Goal: Find contact information: Find contact information

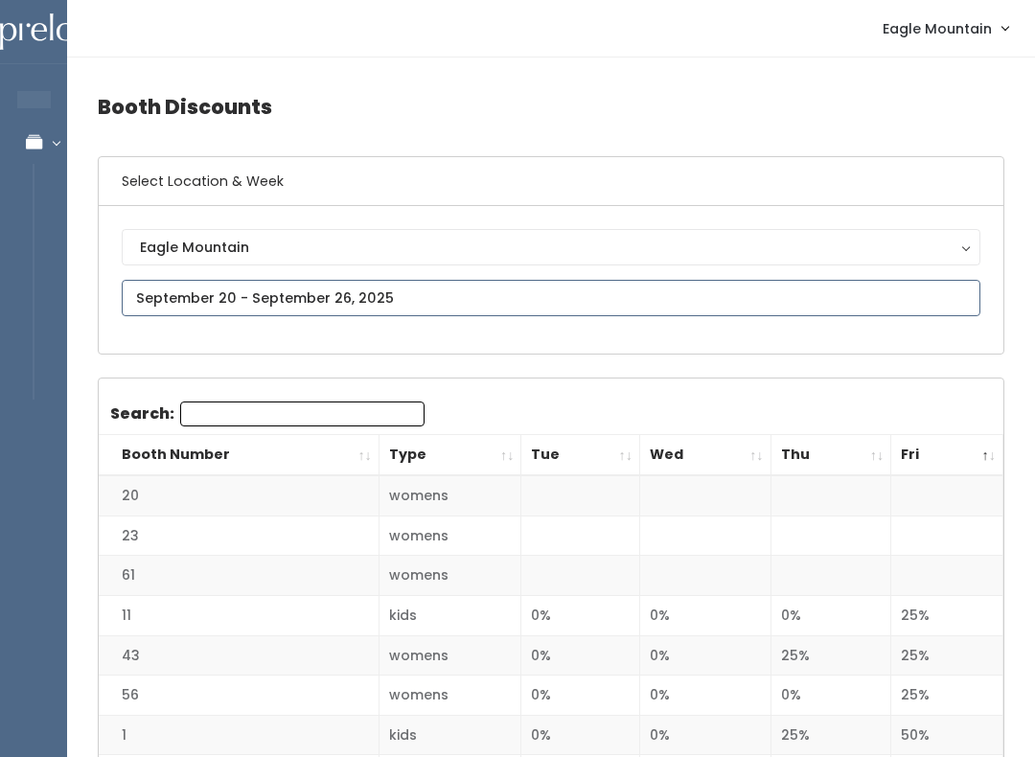
click at [228, 280] on input "text" at bounding box center [551, 298] width 859 height 36
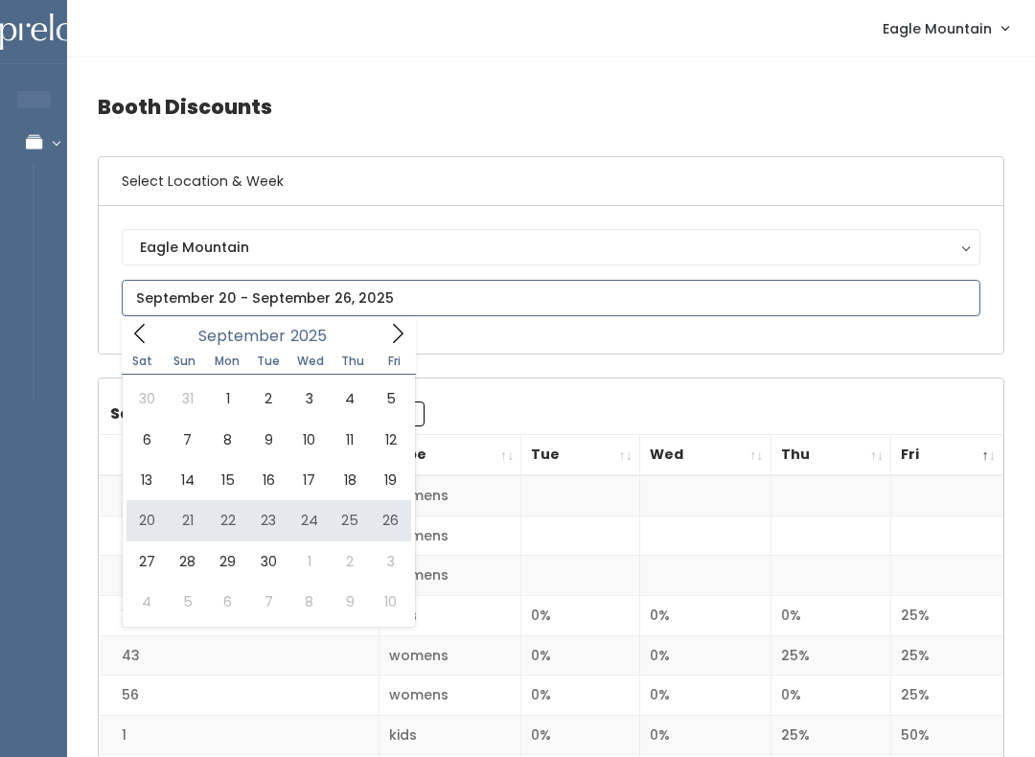
type input "September 20 to September 26"
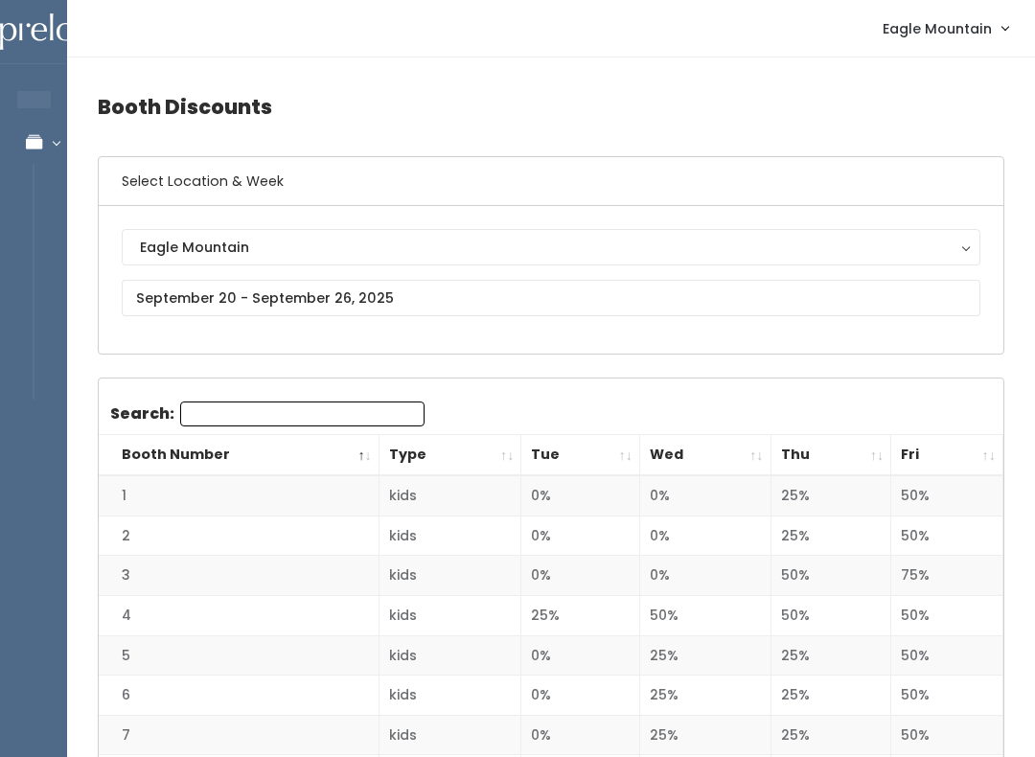
click at [183, 247] on div "Eagle Mountain" at bounding box center [551, 247] width 822 height 21
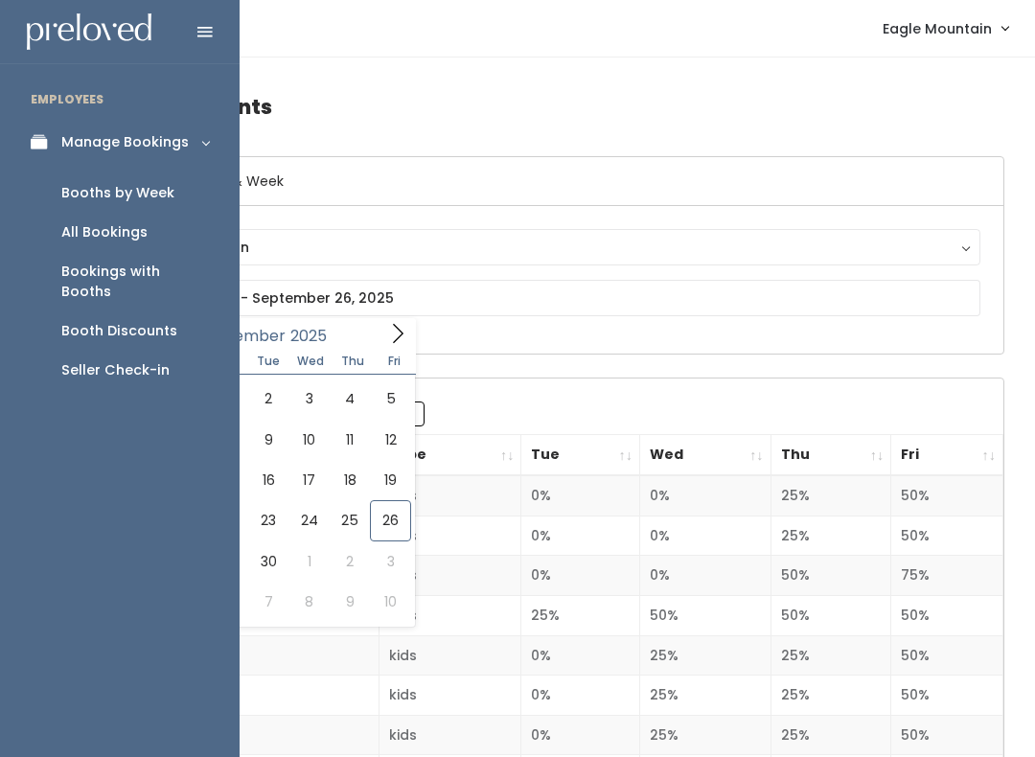
click at [90, 321] on div "Booth Discounts" at bounding box center [119, 331] width 116 height 20
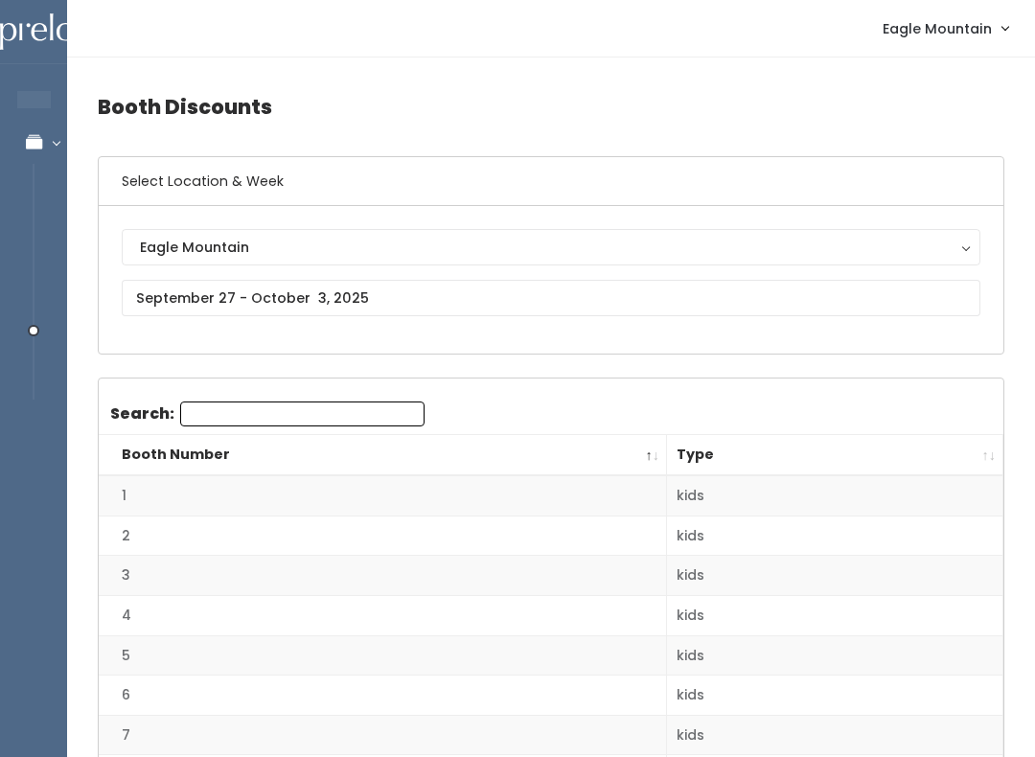
click at [274, 437] on th "Booth Number" at bounding box center [383, 455] width 568 height 41
click at [242, 409] on input "Search:" at bounding box center [302, 414] width 244 height 25
click at [813, 263] on button "Eagle Mountain" at bounding box center [551, 247] width 859 height 36
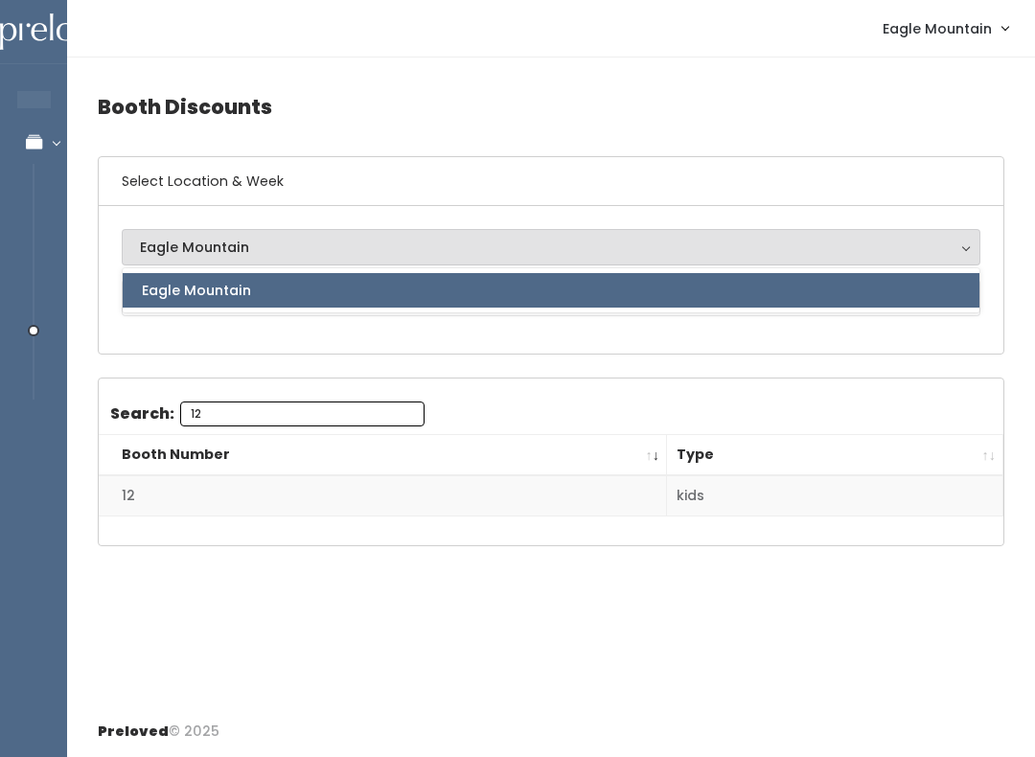
click at [217, 387] on div "Search: 12 Booth Number Type 12 kids" at bounding box center [551, 462] width 905 height 167
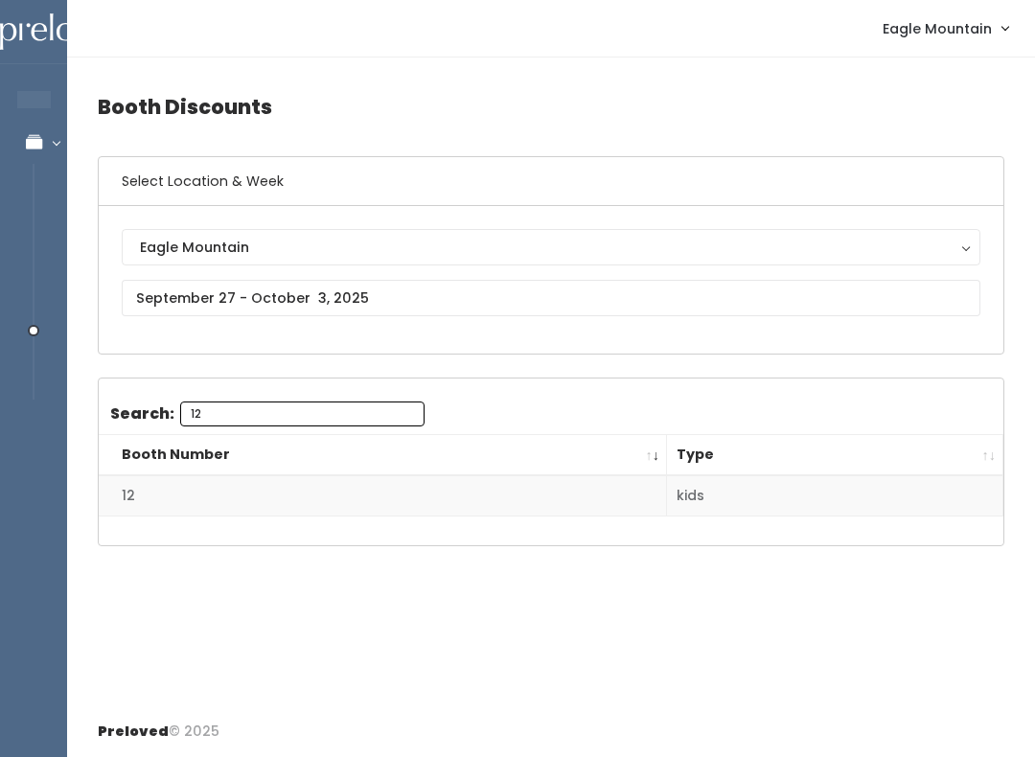
click at [222, 417] on input "12" at bounding box center [302, 414] width 244 height 25
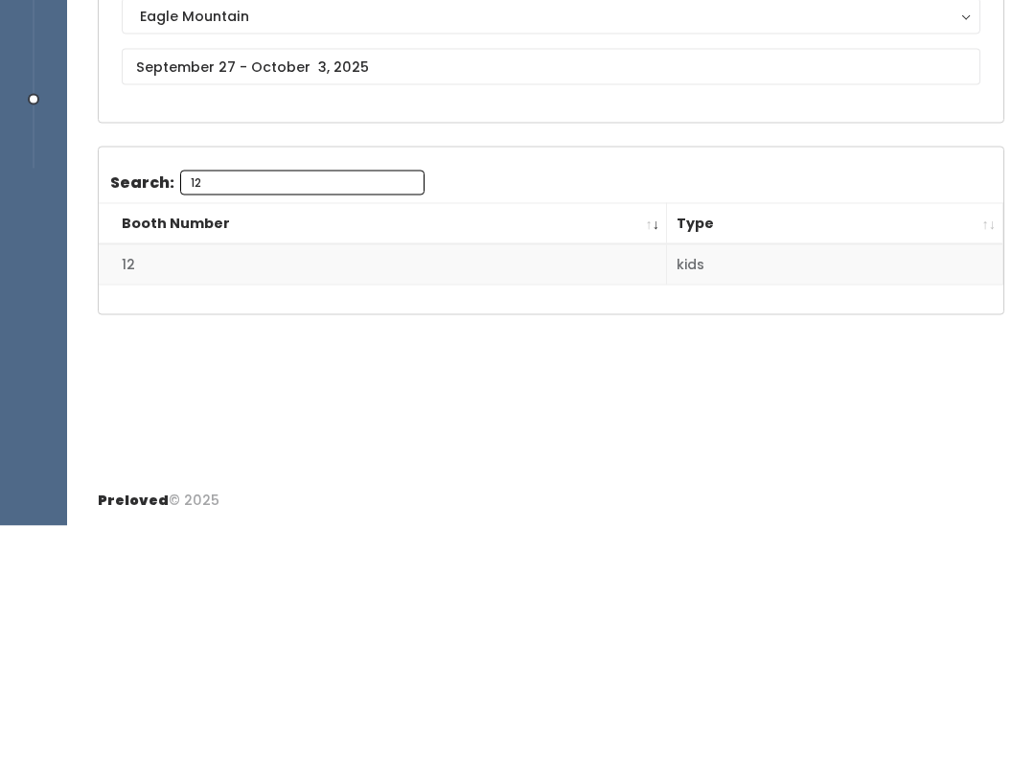
type input "1"
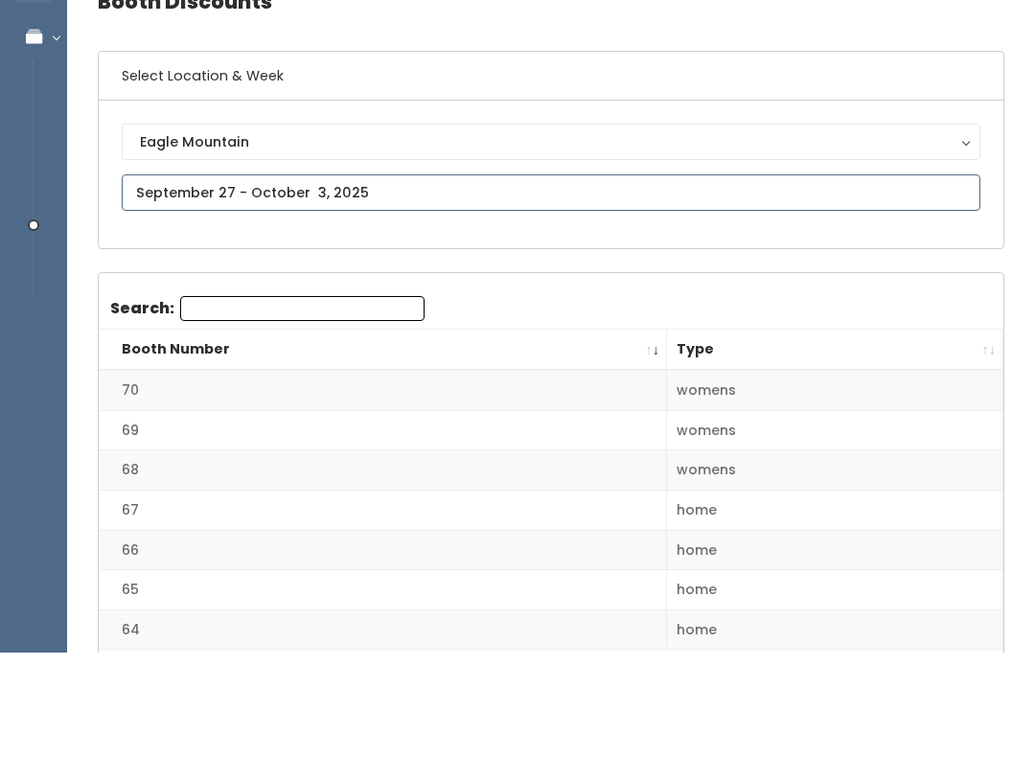
click at [279, 280] on input "text" at bounding box center [551, 298] width 859 height 36
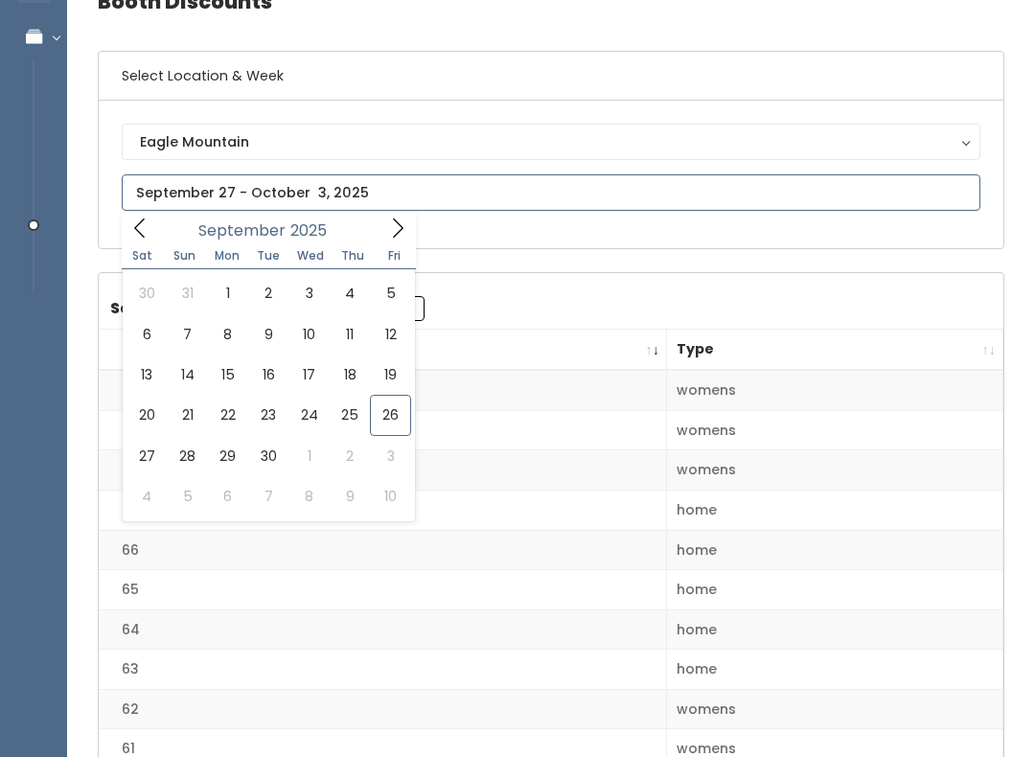
scroll to position [105, 0]
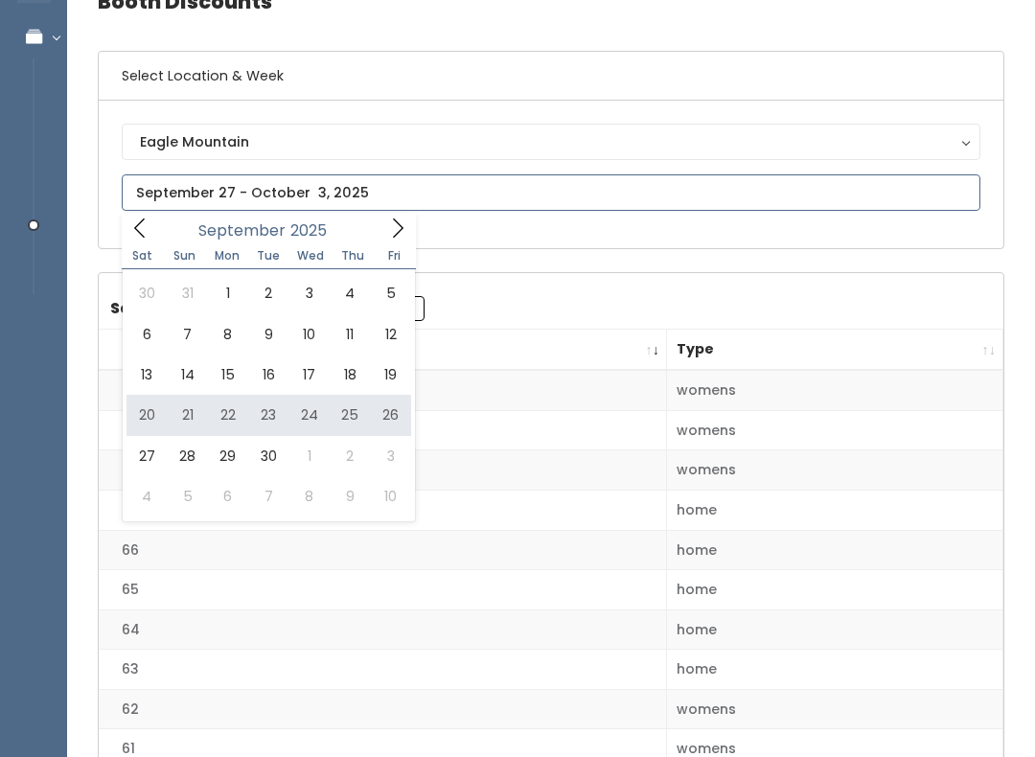
type input "September 20 to September 26"
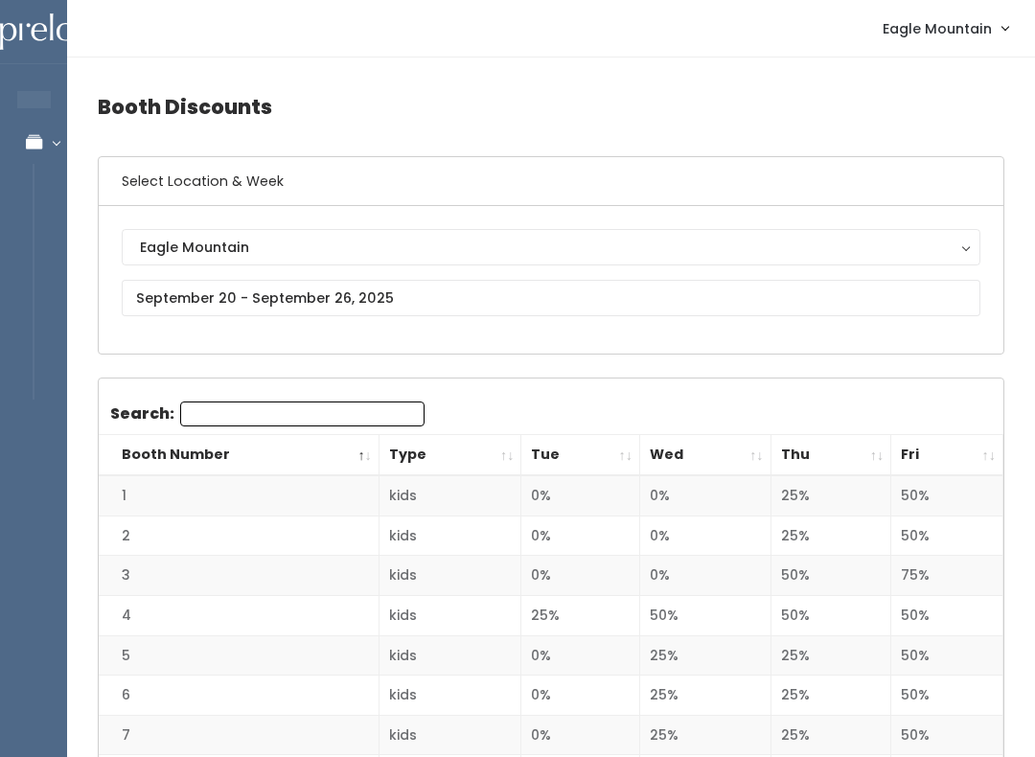
click at [193, 426] on input "Search:" at bounding box center [302, 414] width 244 height 25
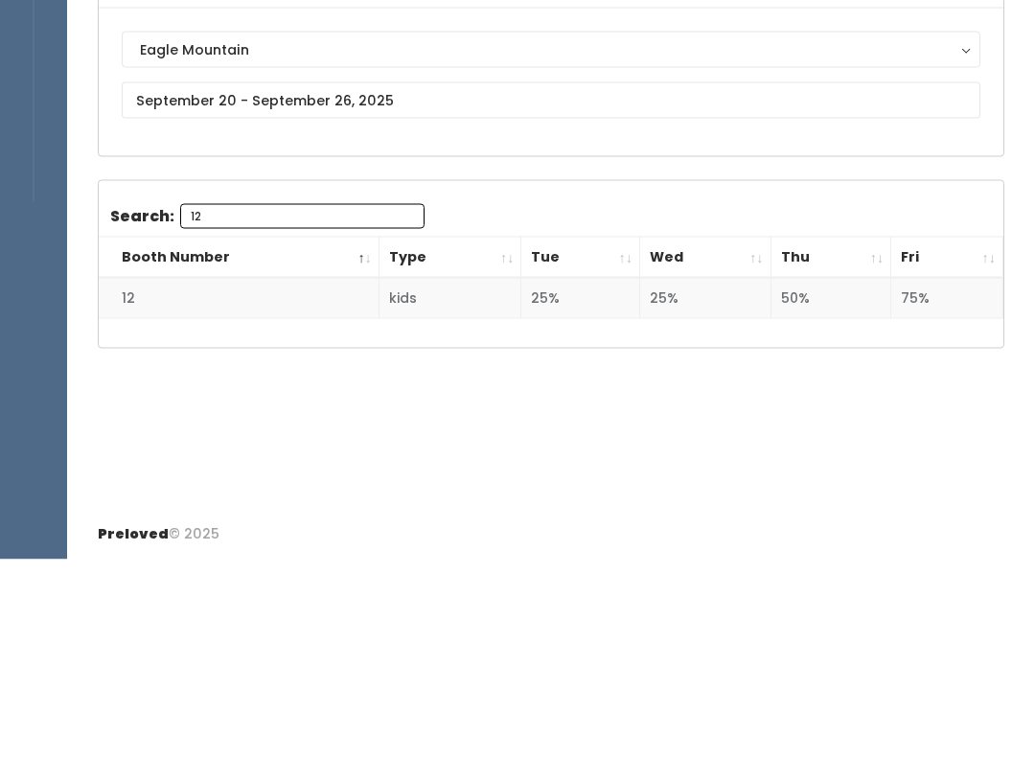
type input "1"
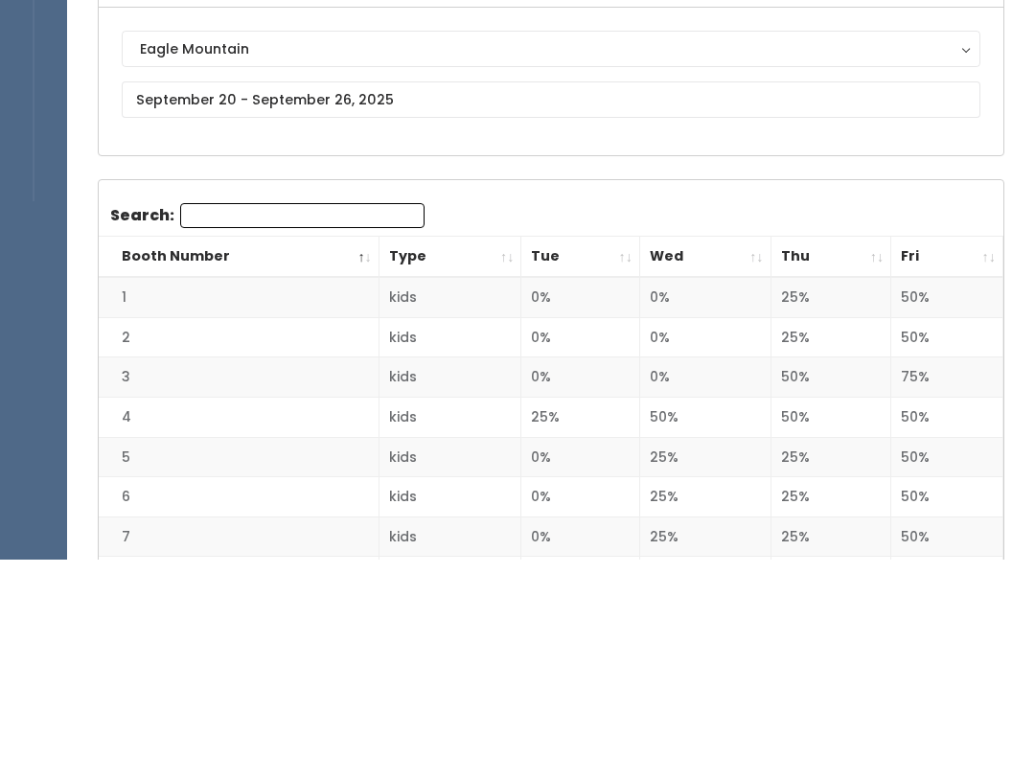
type input "6"
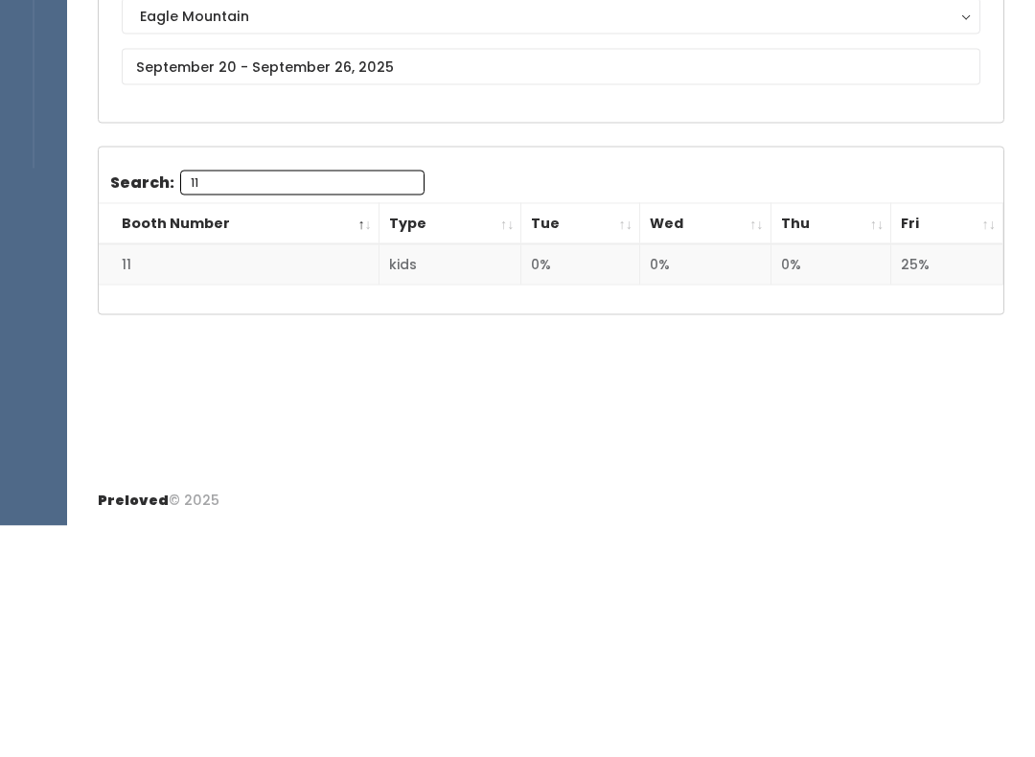
type input "1"
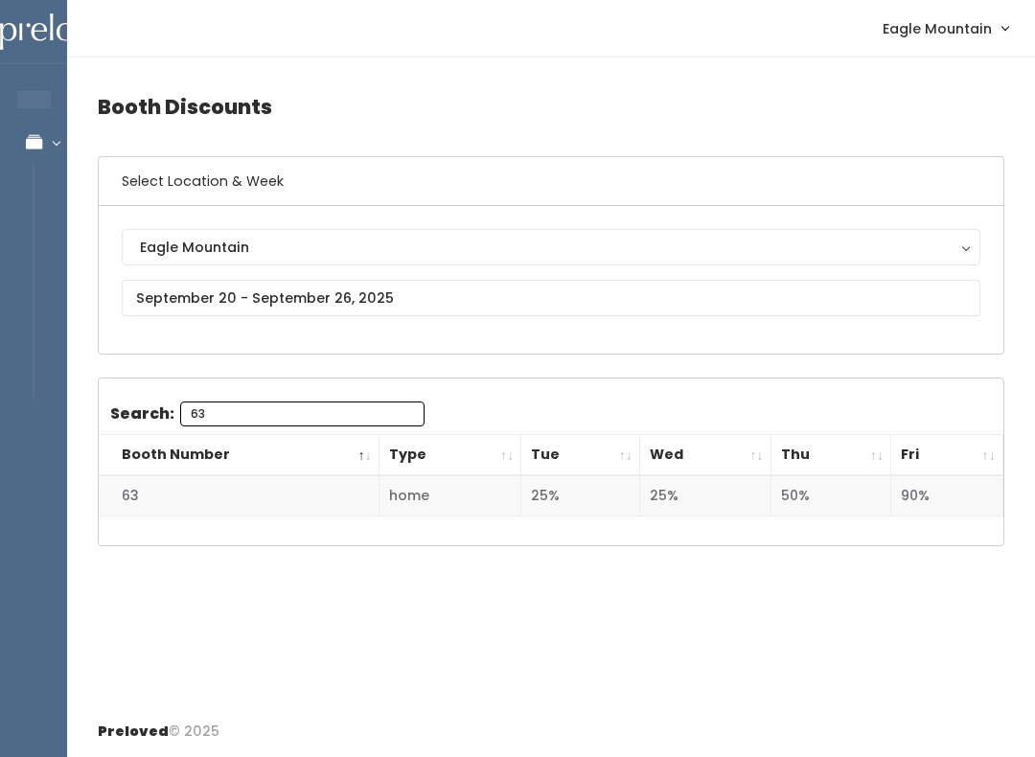
type input "63"
click at [626, 72] on div "Booth Discounts Select Location & Week Eagle Mountain Eagle Mountain Search: 63…" at bounding box center [551, 382] width 968 height 649
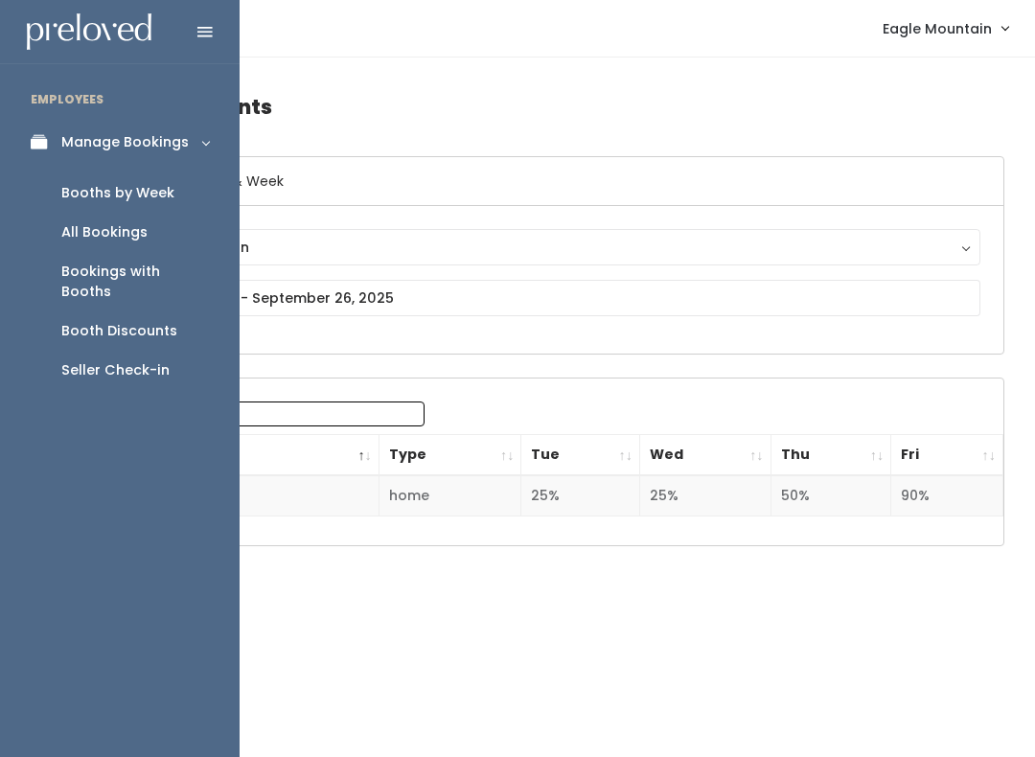
click at [116, 232] on div "All Bookings" at bounding box center [104, 232] width 86 height 20
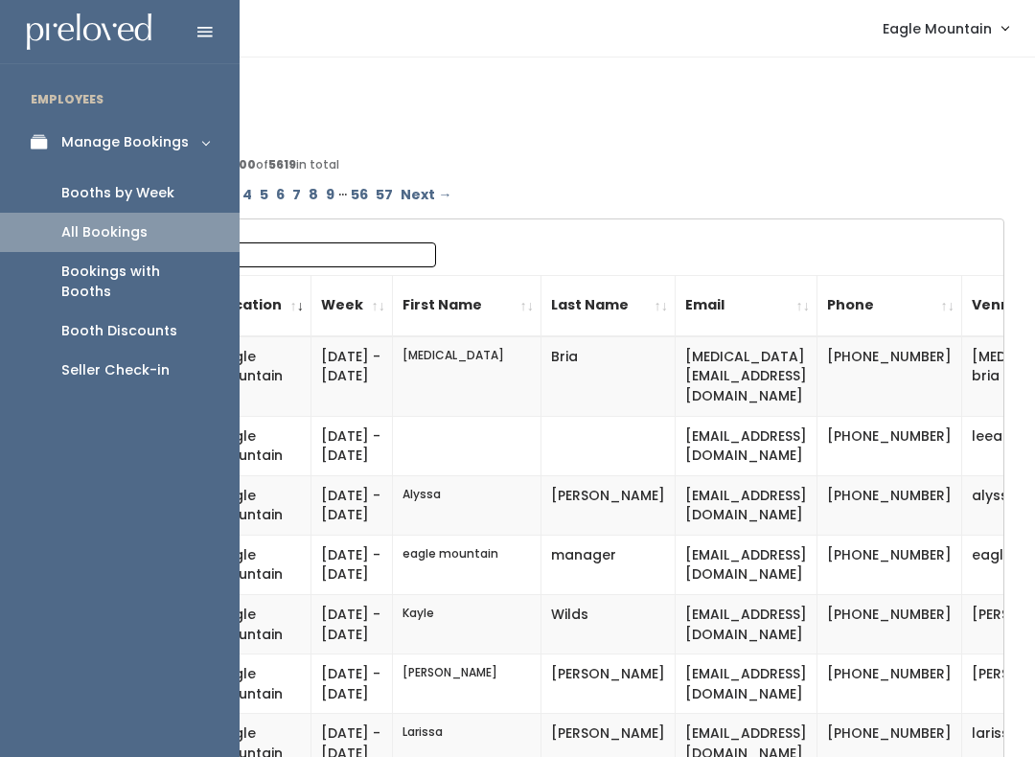
click at [141, 192] on div "Booths by Week" at bounding box center [117, 193] width 113 height 20
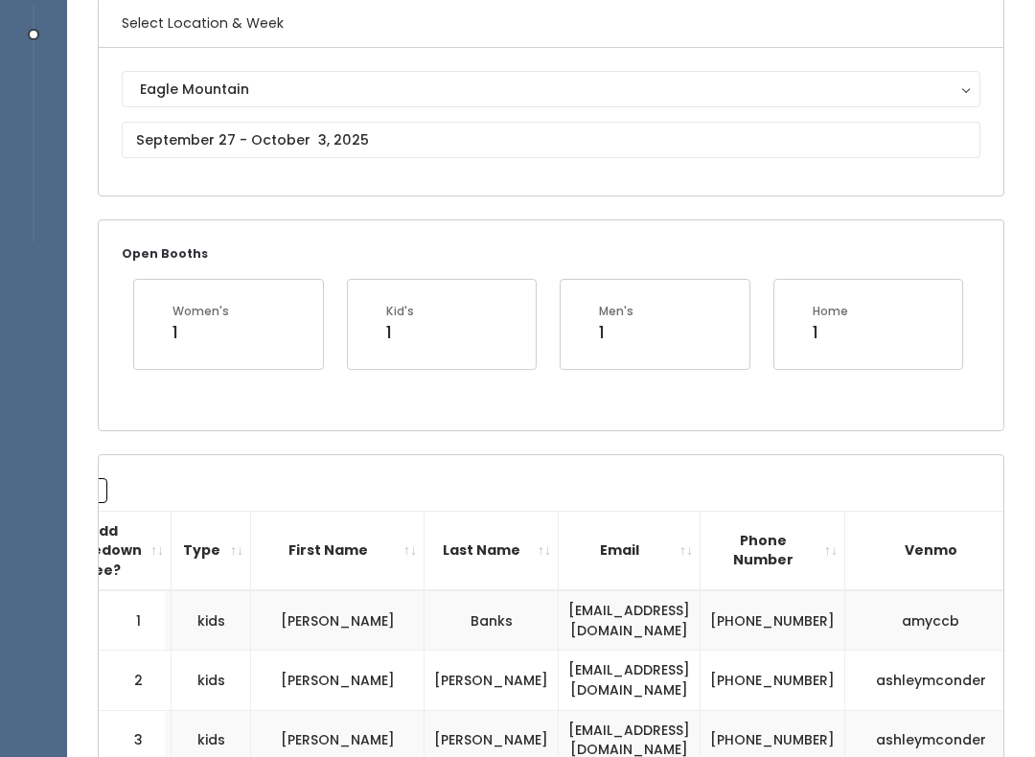
scroll to position [158, 0]
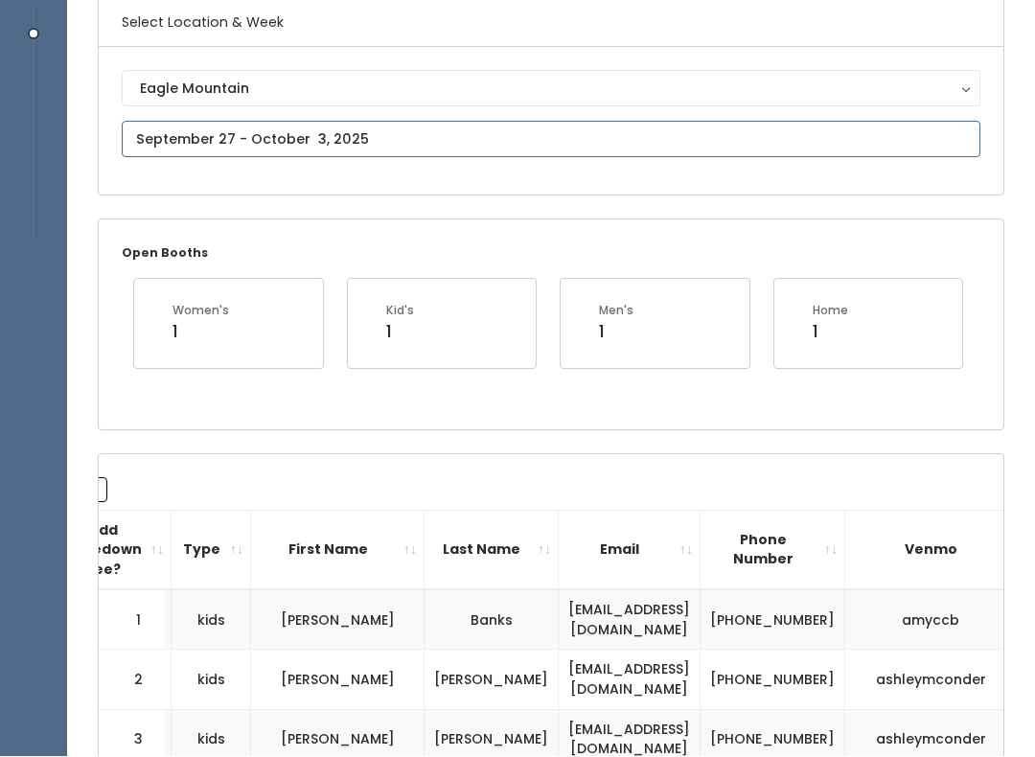
click at [388, 136] on input "text" at bounding box center [551, 140] width 859 height 36
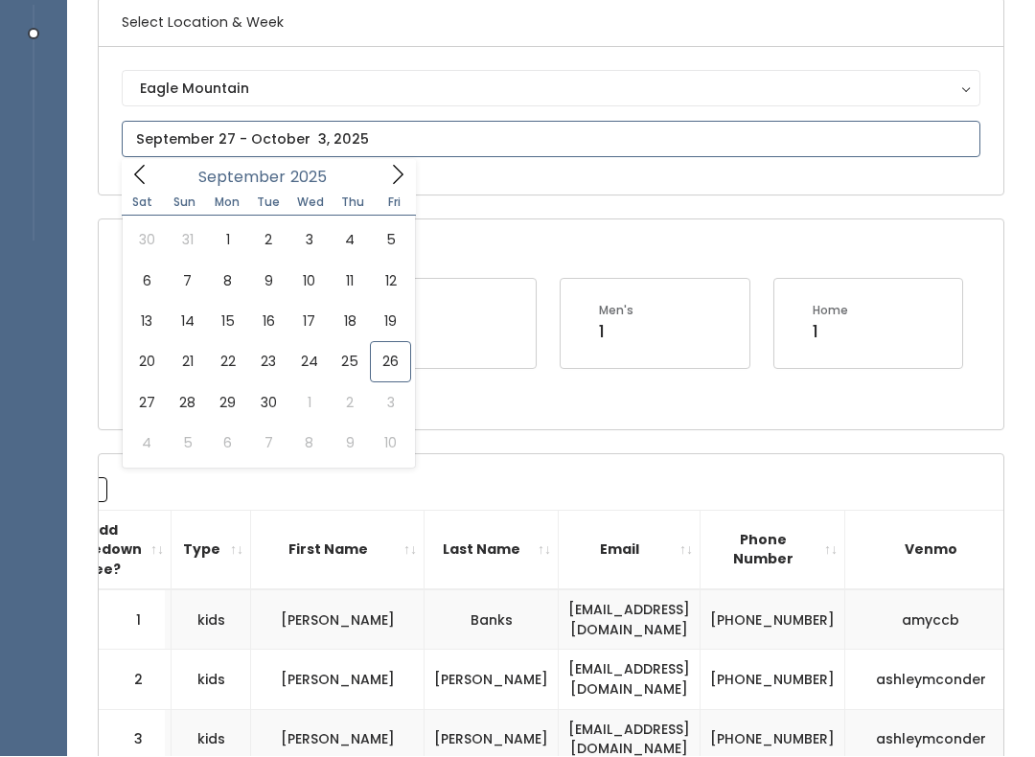
scroll to position [159, 0]
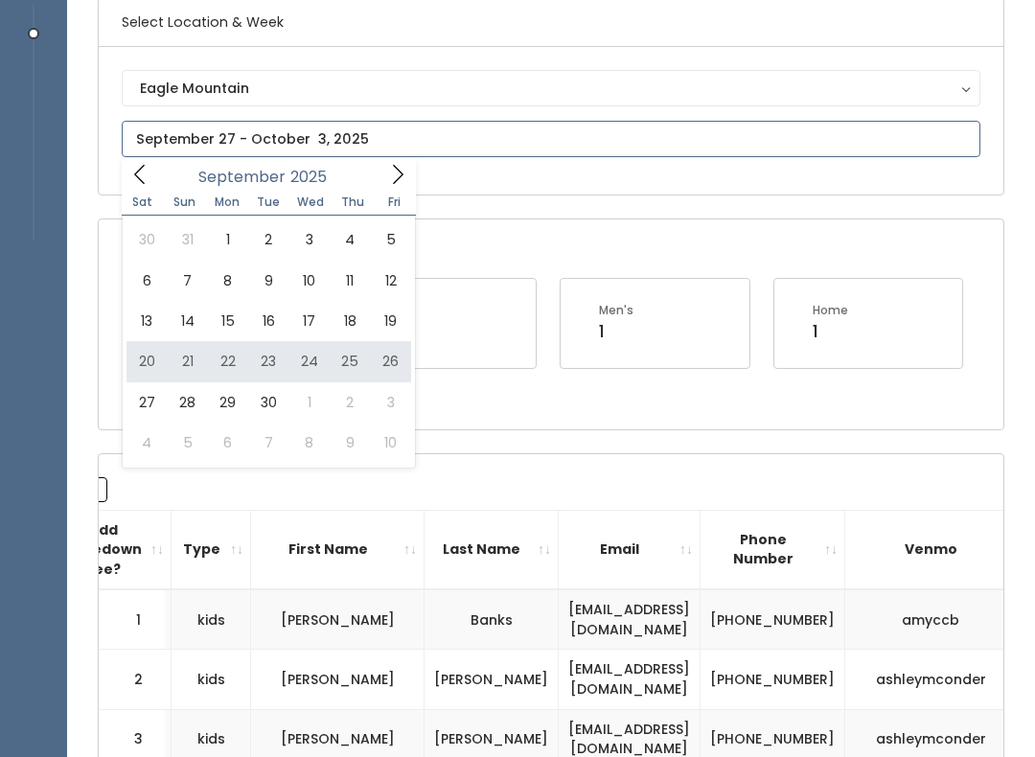
type input "September 20 to September 26"
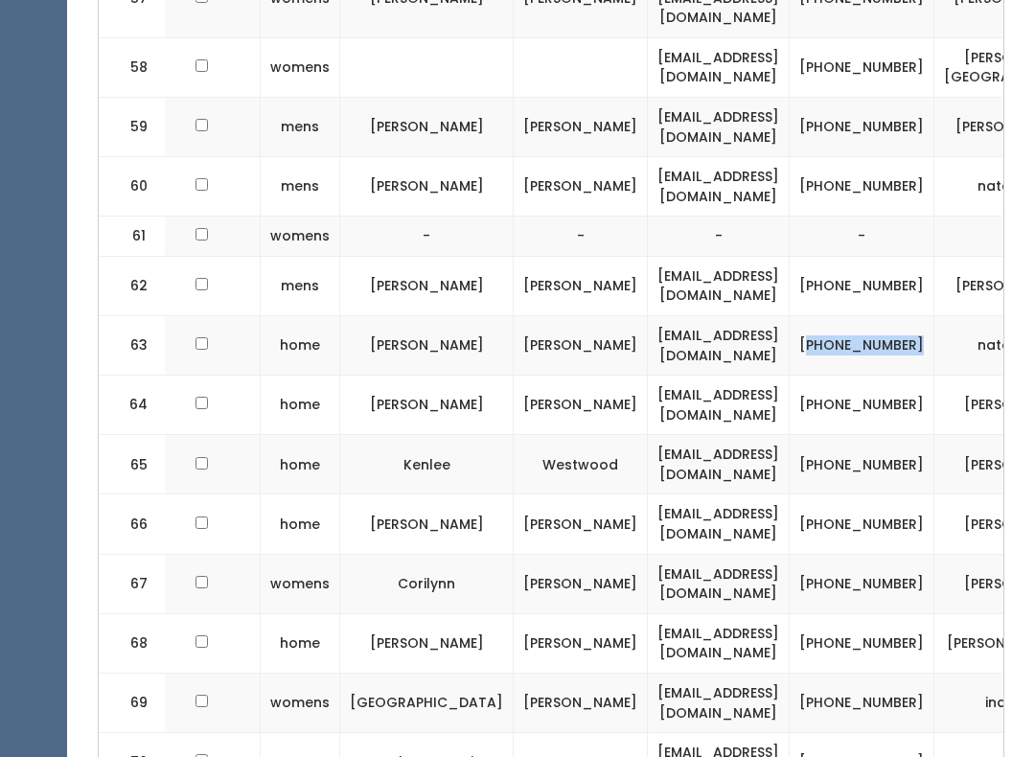
scroll to position [0, 228]
click at [803, 316] on td "[PHONE_NUMBER]" at bounding box center [862, 345] width 145 height 59
click at [810, 316] on td "[PHONE_NUMBER]" at bounding box center [862, 345] width 145 height 59
click at [790, 316] on td "[PHONE_NUMBER]" at bounding box center [862, 345] width 145 height 59
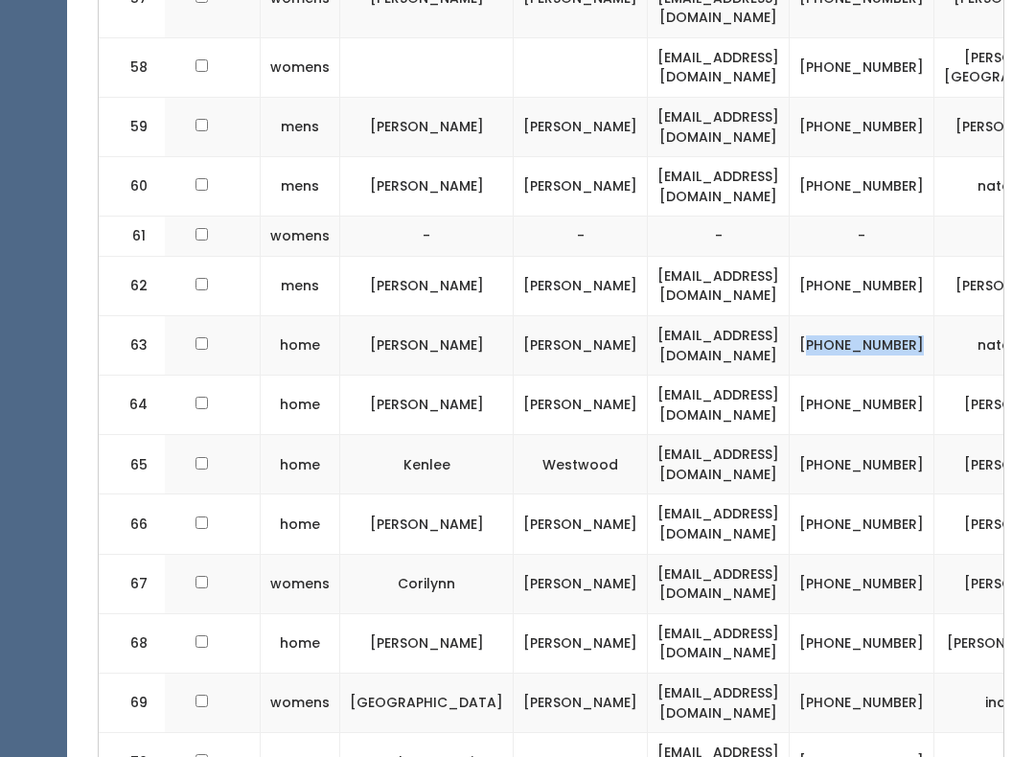
copy td "801) 657-0624"
